Goal: Communication & Community: Answer question/provide support

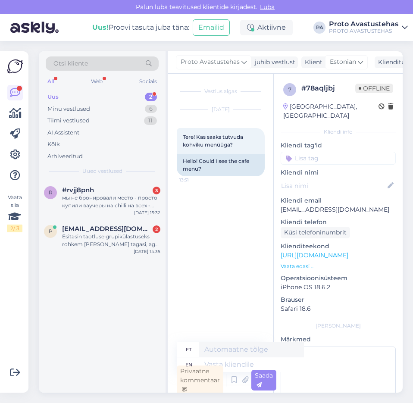
scroll to position [3, 0]
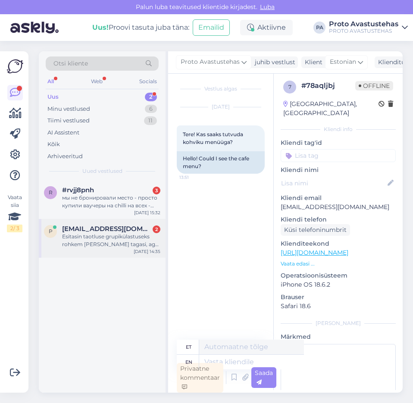
click at [96, 237] on div "Esitasin taotluse grupikülastuseks rohkem [PERSON_NAME] tagasi, aga mingit vast…" at bounding box center [111, 241] width 98 height 16
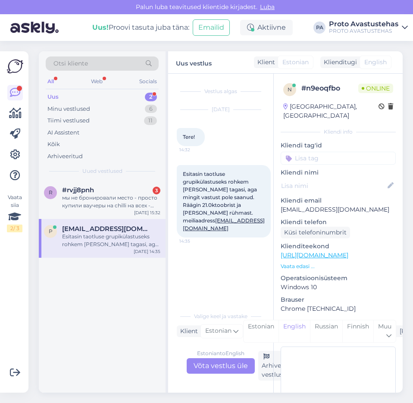
click at [223, 362] on div "Estonian to English Võta vestlus üle" at bounding box center [221, 366] width 68 height 16
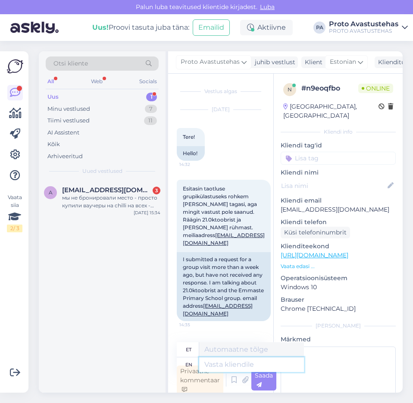
click at [244, 361] on textarea at bounding box center [251, 365] width 105 height 15
type textarea "Tere."
type textarea "Tere. Vabandame"
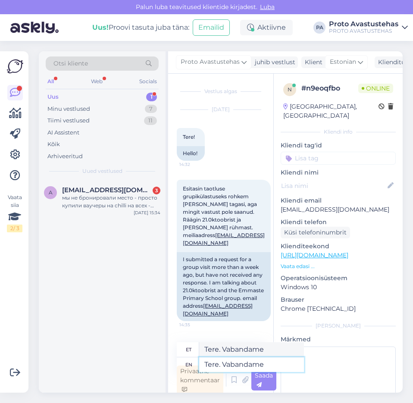
type textarea "Tere. Vabandame v"
type textarea "Tere. Vabandame väga."
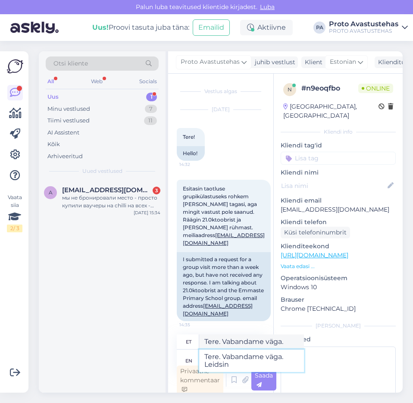
type textarea "Tere. Vabandame väga. Leidsin T"
type textarea "Tere. Vabandame väga. Leidsin"
type textarea "Tere. Vabandame väga. Leidsin Teie ki"
type textarea "Tere. Vabandame väga. Leidsin Teie"
type textarea "Tere. Vabandame väga. Leidsin Teie kirja"
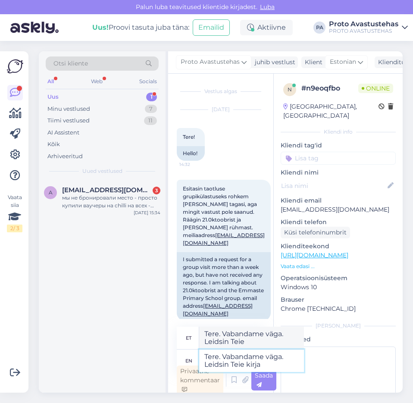
type textarea "Tere. Vabandame väga. Leidsin Teie kirja"
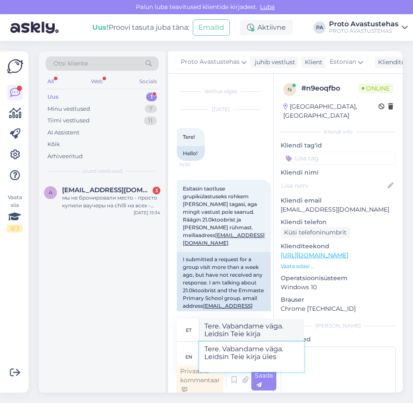
type textarea "Tere. Vabandame väga. Leidsin Teie kirja üles,"
type textarea "Tere. Vabandame väga. Leidsin Teie kirja üles"
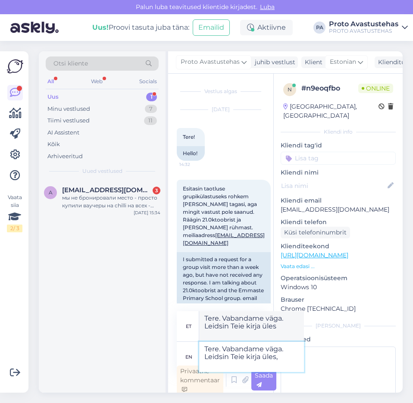
type textarea "Tere. Vabandame väga. Leidsin Teie kirja üles,"
type textarea "Tere. Vabandame väga. Leidsin Teie kirja üles, kuidasgi"
type textarea "Tere. Vabandame väga. Leidsin Teie kirja üles, kuidas"
type textarea "Tere. Vabandame väga. Leidsin Teie kirja üles, kuidag"
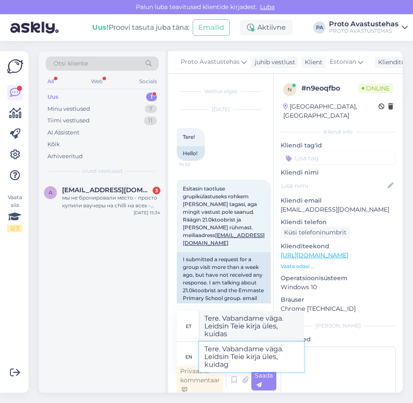
type textarea "Tere. Vabandame väga. Leidsin Teie kirja üles, kuida"
type textarea "Tere. Vabandame väga. Leidsin Teie kirja üles, kuidagi"
type textarea "Tere. Vabandame väga. Leidsin Teie kirja üles, kuidagi oli v"
type textarea "Tere. Vabandame väga. Leidsin Teie kirja üles, kuidagi oli"
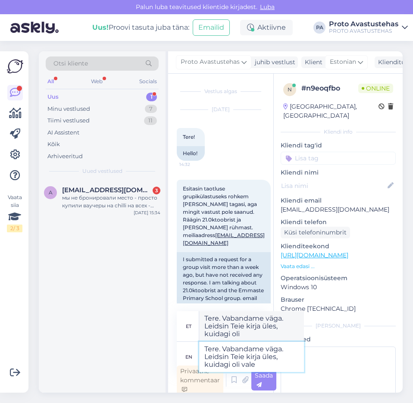
type textarea "Tere. Vabandame väga. Leidsin Teie kirja üles, kuidagi oli vale a"
type textarea "Tere. Vabandame väga. Leidsin Teie kirja üles, kuidagi oli vale"
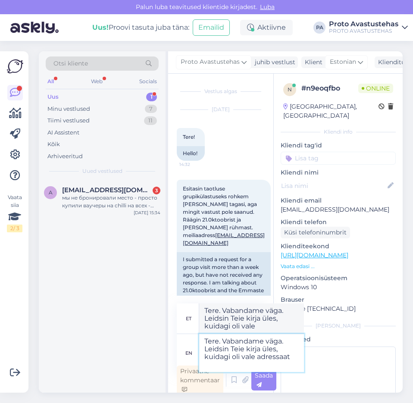
type textarea "Tere. Vabandame väga. Leidsin Teie kirja üles, kuidagi oli vale adressaat"
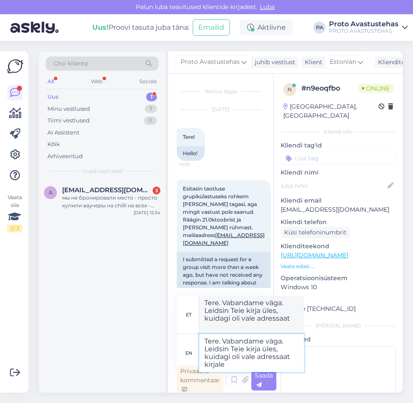
type textarea "Tere. Vabandame väga. Leidsin Teie kirja üles, kuidagi oli vale adressaat kirja…"
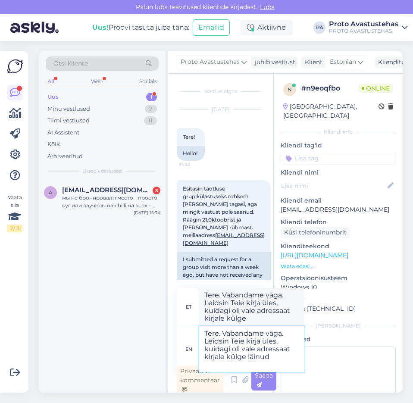
type textarea "Tere. Vabandame väga. Leidsin Teie kirja üles, kuidagi oli vale adressaat kirja…"
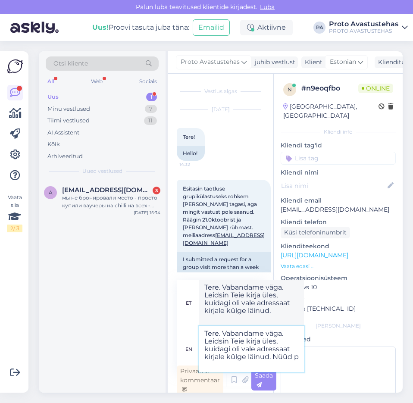
type textarea "Tere. Vabandame väga. Leidsin Teie kirja üles, kuidagi oli vale adressaat kirja…"
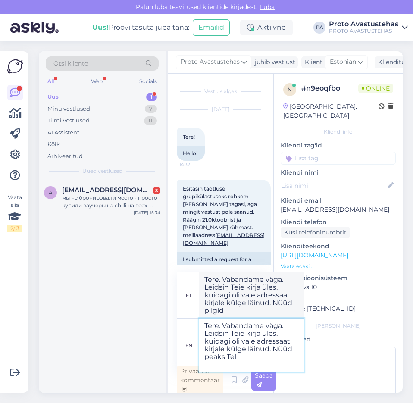
type textarea "Tere. Vabandame väga. Leidsin Teie kirja üles, kuidagi oli vale adressaat kirja…"
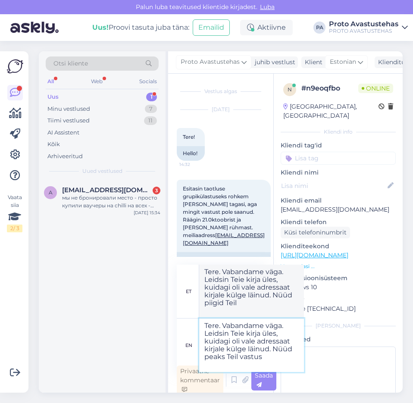
type textarea "Tere. Vabandame väga. Leidsin Teie kirja üles, kuidagi oli vale adressaat kirja…"
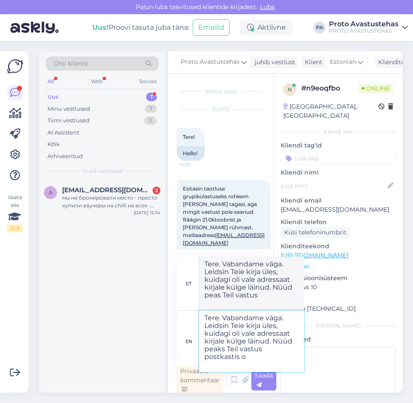
type textarea "Tere. Vabandame väga. Leidsin Teie kirja üles, kuidagi oli vale adressaat kirja…"
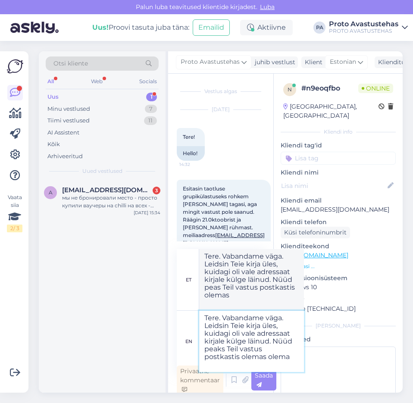
type textarea "Tere. Vabandame väga. Leidsin Teie kirja üles, kuidagi oli vale adressaat kirja…"
click at [264, 380] on div "Saada" at bounding box center [264, 380] width 25 height 21
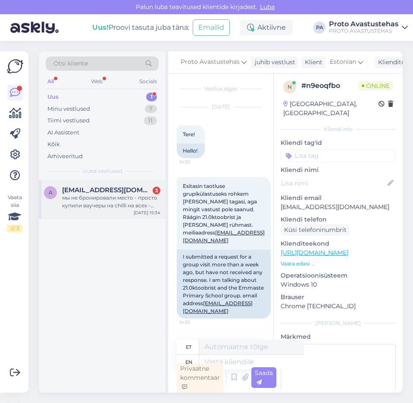
click at [91, 195] on div "мы не бронировали место - просто купили ваучеры на chilli на всех - просто по п…" at bounding box center [111, 202] width 98 height 16
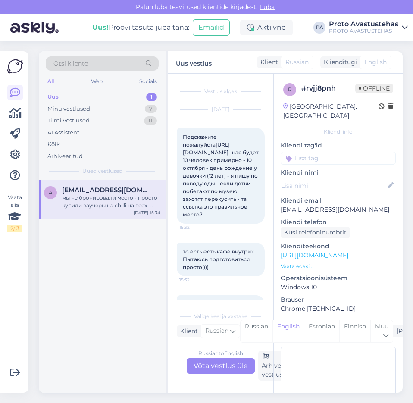
scroll to position [0, 34]
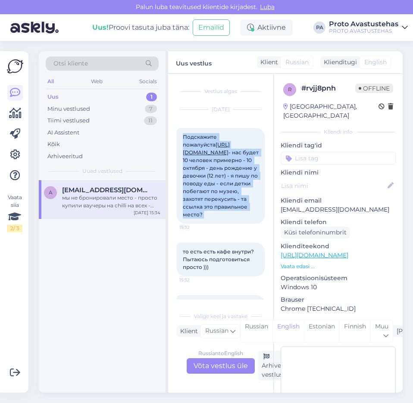
drag, startPoint x: 185, startPoint y: 136, endPoint x: 261, endPoint y: 200, distance: 99.2
click at [261, 200] on div "Подскажите пожалуйста [URL][DOMAIN_NAME] - нас будет 10 человек примерно - 10 о…" at bounding box center [221, 176] width 88 height 96
copy div "Подскажите пожалуйста [URL][DOMAIN_NAME] - нас будет 10 человек примерно - 10 о…"
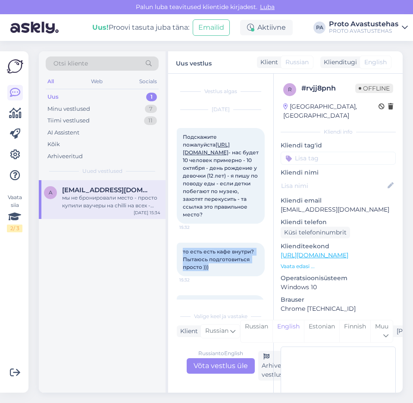
drag, startPoint x: 253, startPoint y: 243, endPoint x: 179, endPoint y: 231, distance: 75.6
click at [179, 243] on div "то есть есть кафе внутри? Пытаюсь подготовиться просто ))) 15:32" at bounding box center [221, 260] width 88 height 34
copy span "то есть есть кафе внутри? Пытаюсь подготовиться просто )))"
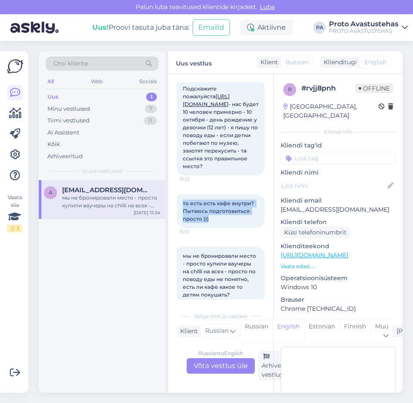
scroll to position [53, 0]
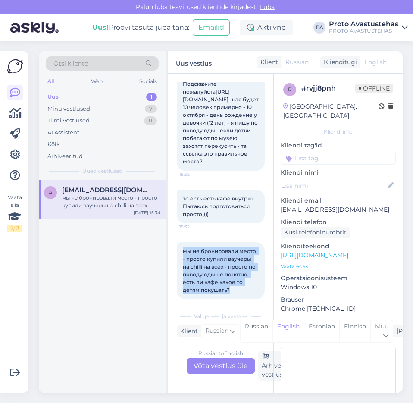
drag, startPoint x: 217, startPoint y: 274, endPoint x: 182, endPoint y: 224, distance: 60.3
click at [182, 242] on div "мы не бронировали место - просто купили ваучеры на chilli на всех - просто по п…" at bounding box center [221, 270] width 88 height 57
copy span "мы не бронировали место - просто купили ваучеры на chilli на всех - просто по п…"
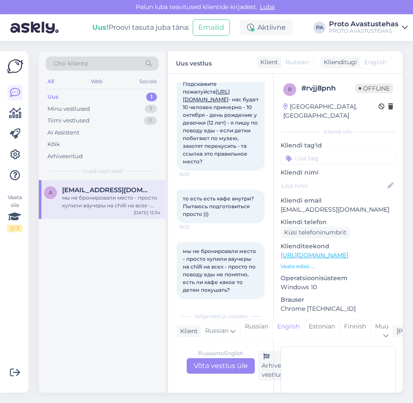
click at [221, 366] on div "Russian to English Võta vestlus üle" at bounding box center [221, 366] width 68 height 16
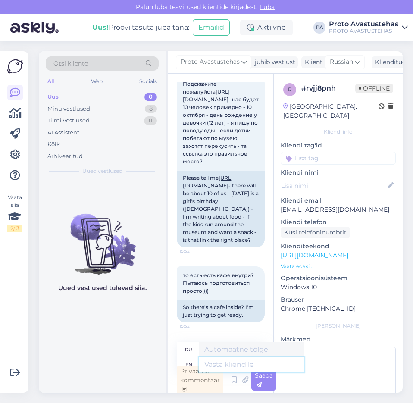
click at [230, 367] on textarea at bounding box center [251, 365] width 105 height 15
type textarea "Hello."
type textarea "Привет."
type textarea "Hello. If"
type textarea "Привет. Если"
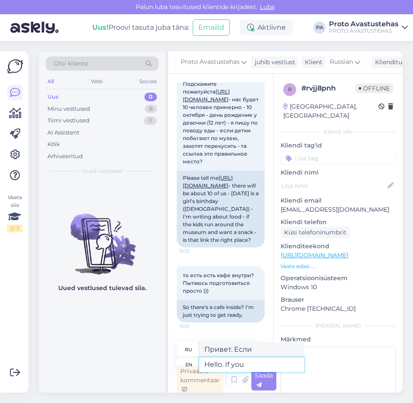
type textarea "Hello. If you"
type textarea "Привет. Если ты"
type textarea "Hello. If you have n"
type textarea "Привет. Если у тебя есть"
type textarea "Hello. If you have not"
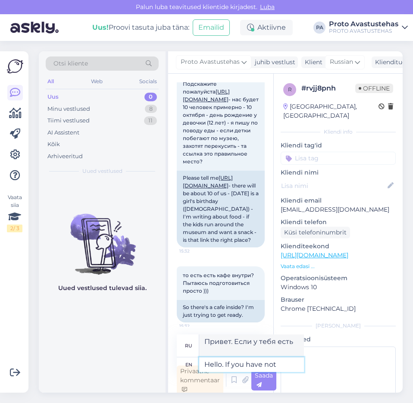
type textarea "Привет. Если вы ещё не..."
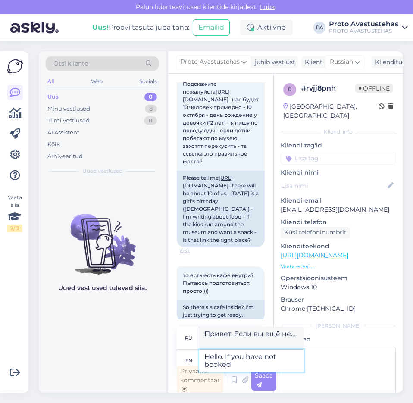
type textarea "Hello. If you have not booked a"
type textarea "Здравствуйте. Если вы ещё не забронировали"
type textarea "Hello. If you have not booked a room a"
type textarea "Здравствуйте. Если вы ещё не забронировали номер"
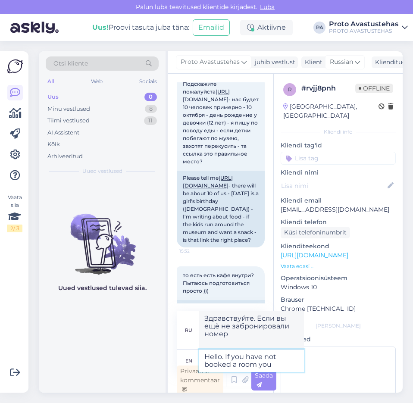
type textarea "Hello. If you have not booked a room you"
type textarea "Здравствуйте. Если вы ещё не забронировали номер, вам"
type textarea "Hello. If you have not booked a room you can"
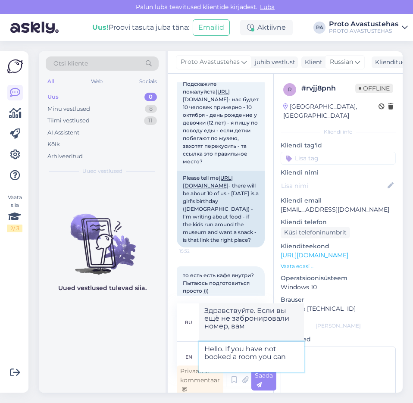
type textarea "Здравствуйте. Если вы ещё не забронировали номер, вы можете"
type textarea "Hello. If you have not booked a room you can buy"
type textarea "Здравствуйте. Если вы ещё не забронировали номер, вы можете купить"
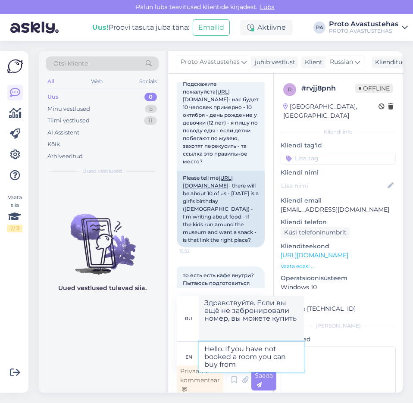
type textarea "Hello. If you have not booked a room you can buy from t"
type textarea "Здравствуйте. Если вы ещё не забронировали номер, вы можете купить его у"
type textarea "Hello. If you have not booked a room you can buy from the cafe"
type textarea "Здравствуйте. Если вы ещё не забронировали номер, вы можете купить его в кафе."
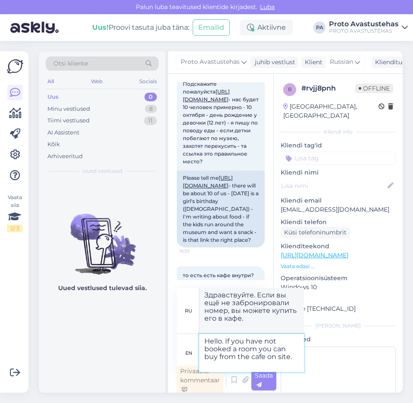
type textarea "Hello. If you have not booked a room you can buy from the cafe on site."
type textarea "Здравствуйте. Если вы ещё не забронировали номер, его можно купить в кафе на те…"
type textarea "Hello. If you have not booked a room you can buy from the cafe on site. The m"
type textarea "Здравствуйте. Если вы ещё не забронировали номер, вы можете купить его в кафе н…"
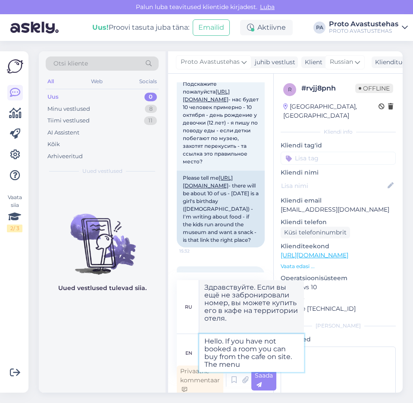
type textarea "Hello. If you have not booked a room you can buy from the cafe on site. The menu"
type textarea "Здравствуйте. Если вы ещё не забронировали номер, вы можете купить его в кафе н…"
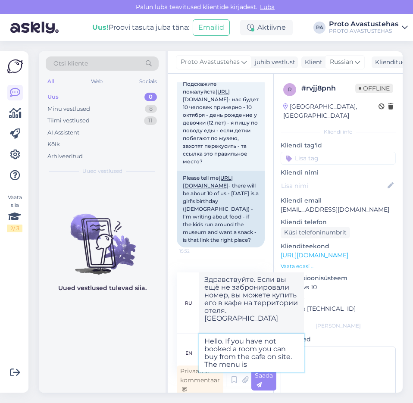
type textarea "Hello. If you have not booked a room you can buy from the cafe on site. The men…"
type textarea "Здравствуйте. Если вы ещё не забронировали номер, вы можете купить его в кафе н…"
type textarea "Hello. If you have not booked a room you can buy from the cafe on site. The men…"
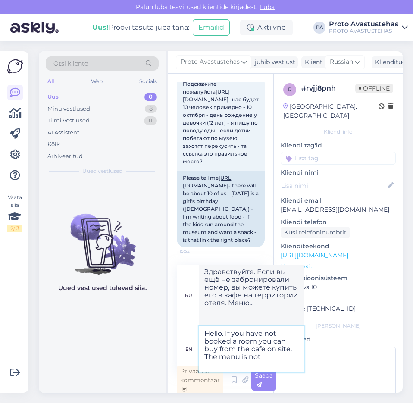
type textarea "Здравствуйте. Если вы ещё не забронировали номер, вы можете купить его в кафе н…"
type textarea "Hello. If you have not booked a room you can buy from the cafe on site. The men…"
type textarea "Здравствуйте. Если вы не забронировали номер, вы можете купить его в кафе на те…"
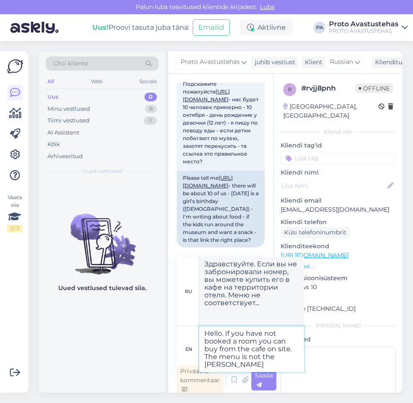
type textarea "Hello. If you have not booked a room you can buy from the cafe on site. The men…"
type textarea "Здравствуйте. Если вы не забронировали номер, вы можете купить его в кафе на те…"
type textarea "Hello. If you have not booked a room you can buy from the cafe on site. The men…"
type textarea "Здравствуйте. Если вы не забронировали номер, вы можете купить его в кафе на те…"
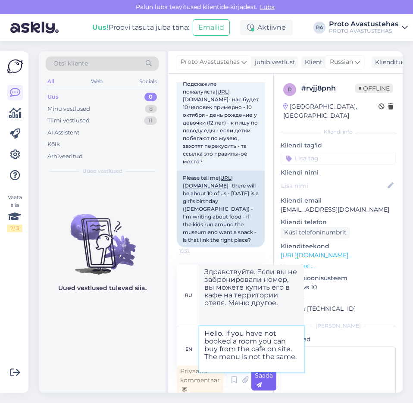
type textarea "Hello. If you have not booked a room you can buy from the cafe on site. The men…"
click at [262, 377] on span "Saada" at bounding box center [264, 380] width 18 height 17
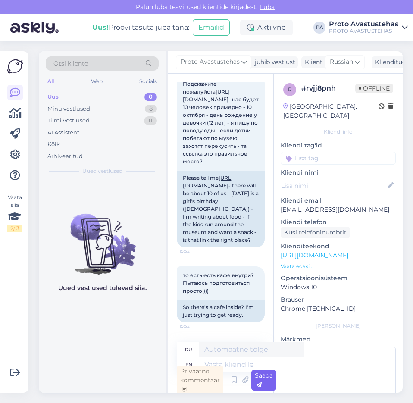
scroll to position [3, 0]
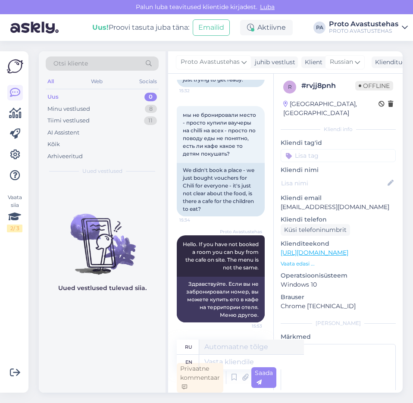
click at [52, 95] on div "Uus" at bounding box center [52, 97] width 11 height 9
click at [79, 105] on div "Minu vestlused" at bounding box center [68, 109] width 43 height 9
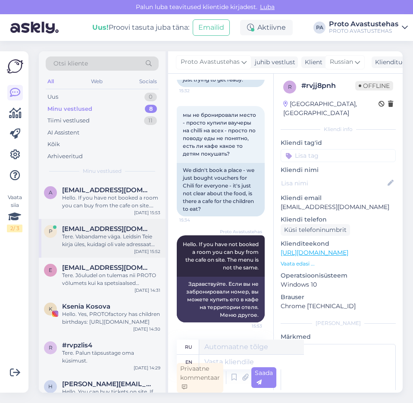
click at [104, 235] on div "Tere. Vabandame väga. Leidsin Teie kirja üles, kuidagi oli vale adressaat kirja…" at bounding box center [111, 241] width 98 height 16
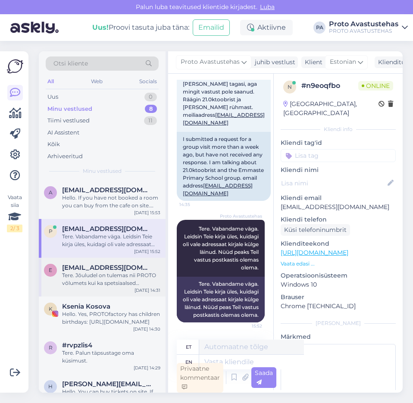
click at [91, 277] on div "Tere. Jõuludel on tulemas nii PROTO võlumets kui ka spetsiaalsed jõuluteemalise…" at bounding box center [111, 280] width 98 height 16
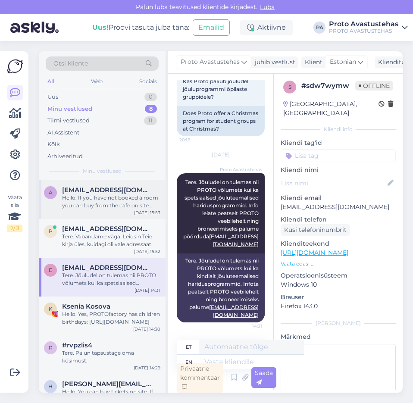
click at [84, 201] on div "Hello. If you have not booked a room you can buy from the cafe on site. The men…" at bounding box center [111, 202] width 98 height 16
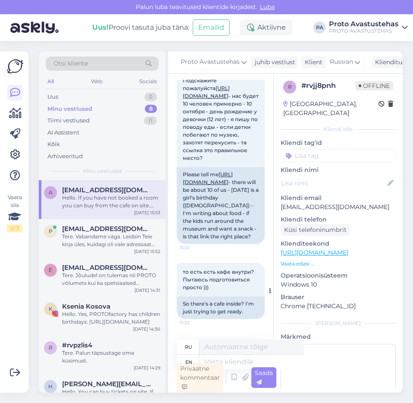
scroll to position [0, 0]
